Goal: Navigation & Orientation: Find specific page/section

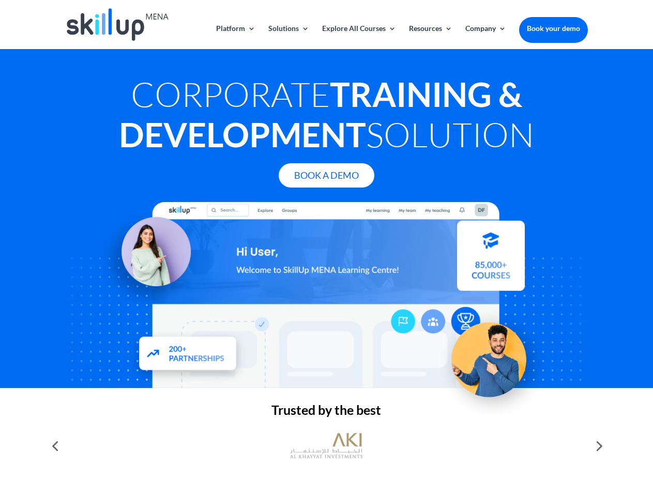
click at [326, 248] on div at bounding box center [326, 295] width 522 height 186
click at [288, 37] on link "Solutions" at bounding box center [288, 37] width 41 height 24
click at [358, 37] on link "Explore All Courses" at bounding box center [359, 37] width 74 height 24
click at [429, 37] on link "Resources" at bounding box center [430, 37] width 43 height 24
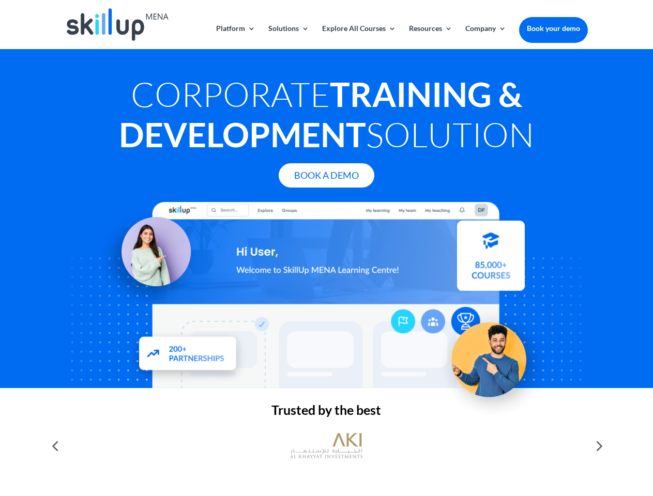
click at [485, 37] on link "Company" at bounding box center [485, 37] width 41 height 24
click at [326, 446] on img at bounding box center [326, 446] width 72 height 36
